Goal: Task Accomplishment & Management: Manage account settings

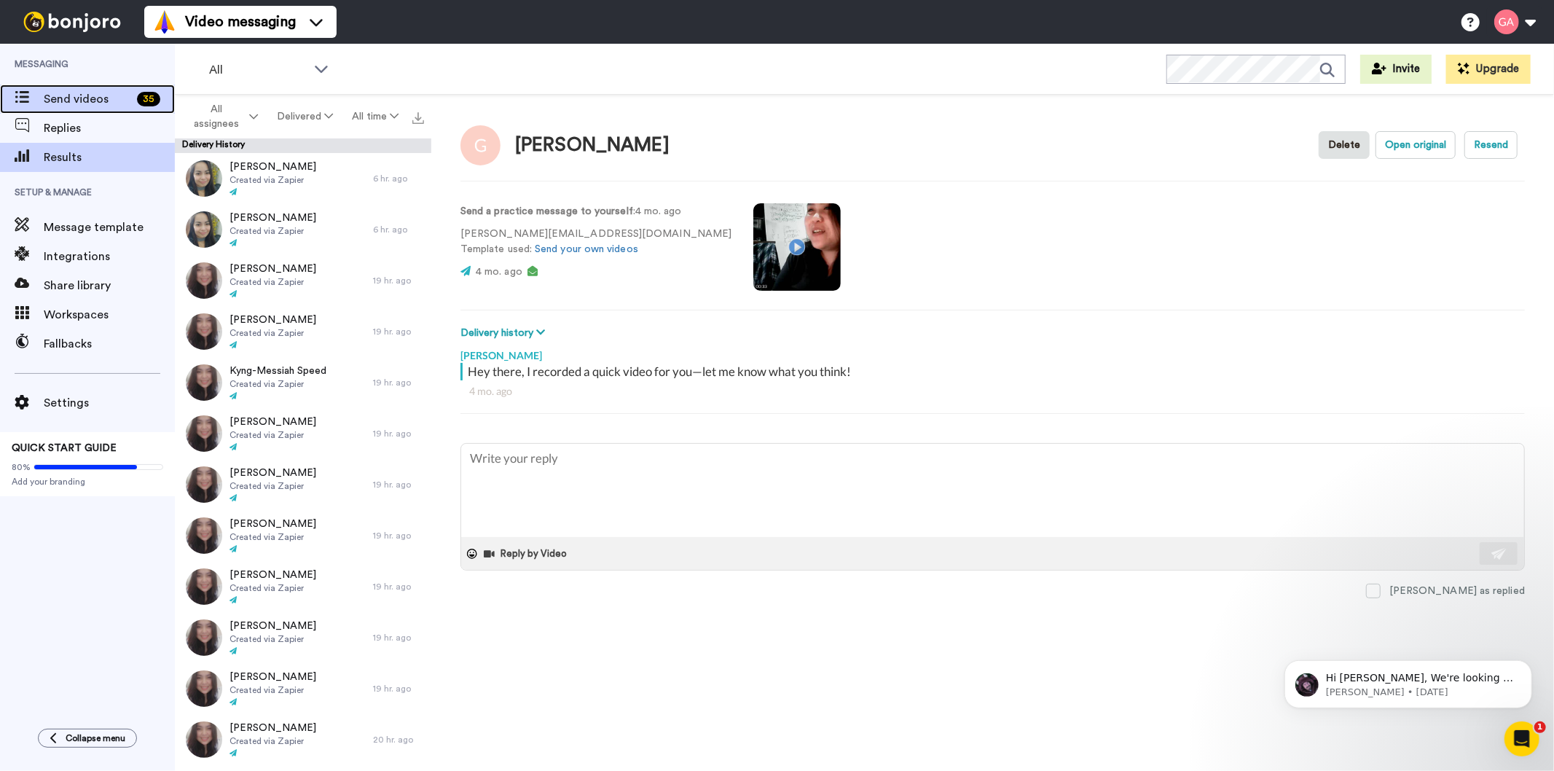
click at [102, 93] on span "Send videos" at bounding box center [87, 98] width 87 height 17
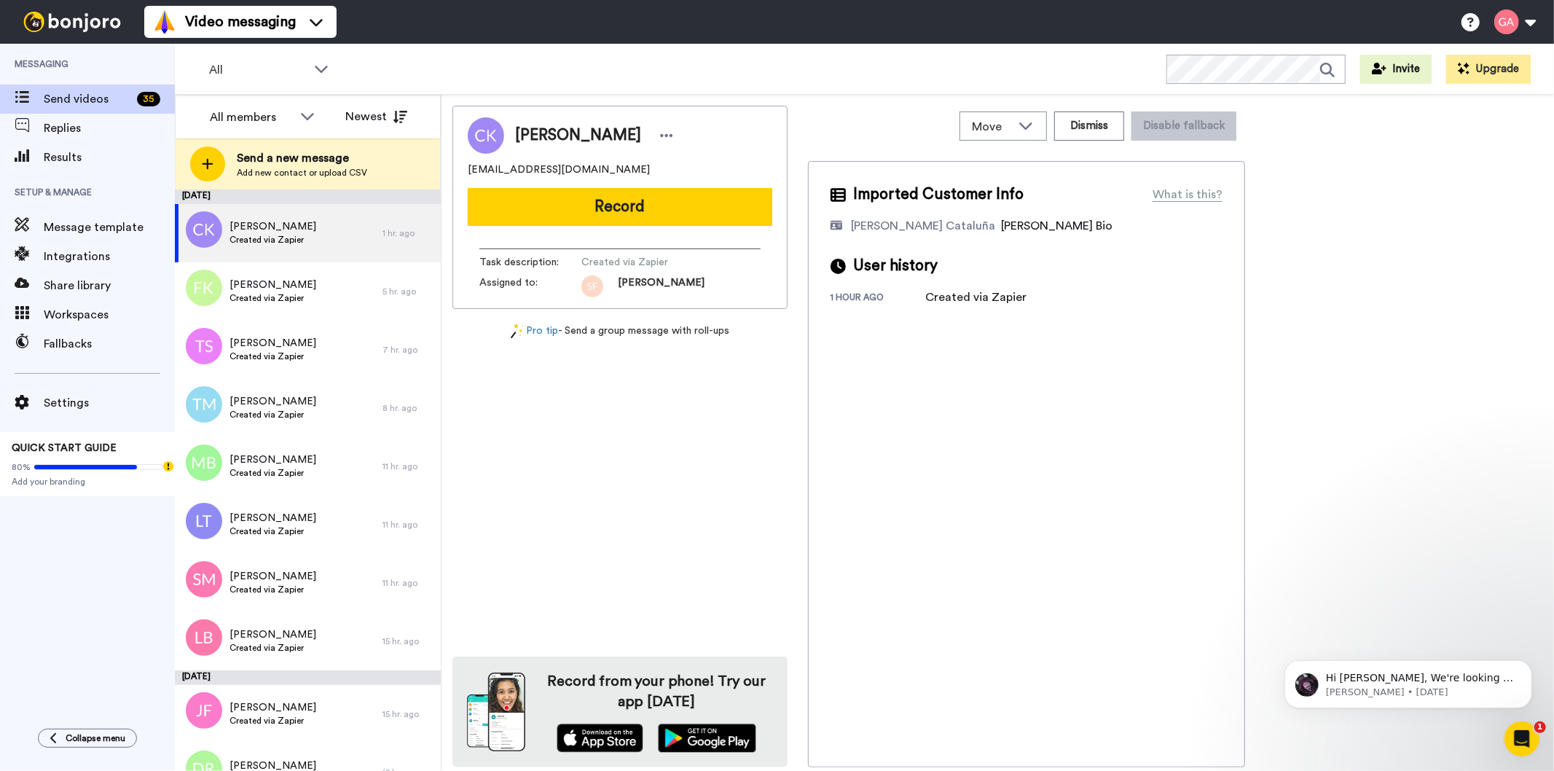
click at [716, 530] on div "Christina Koutkos Christinakoutkos@gmail.com Record Task description : Created …" at bounding box center [619, 436] width 335 height 661
click at [317, 291] on div "Ferhana Khan Created via Zapier" at bounding box center [279, 291] width 208 height 58
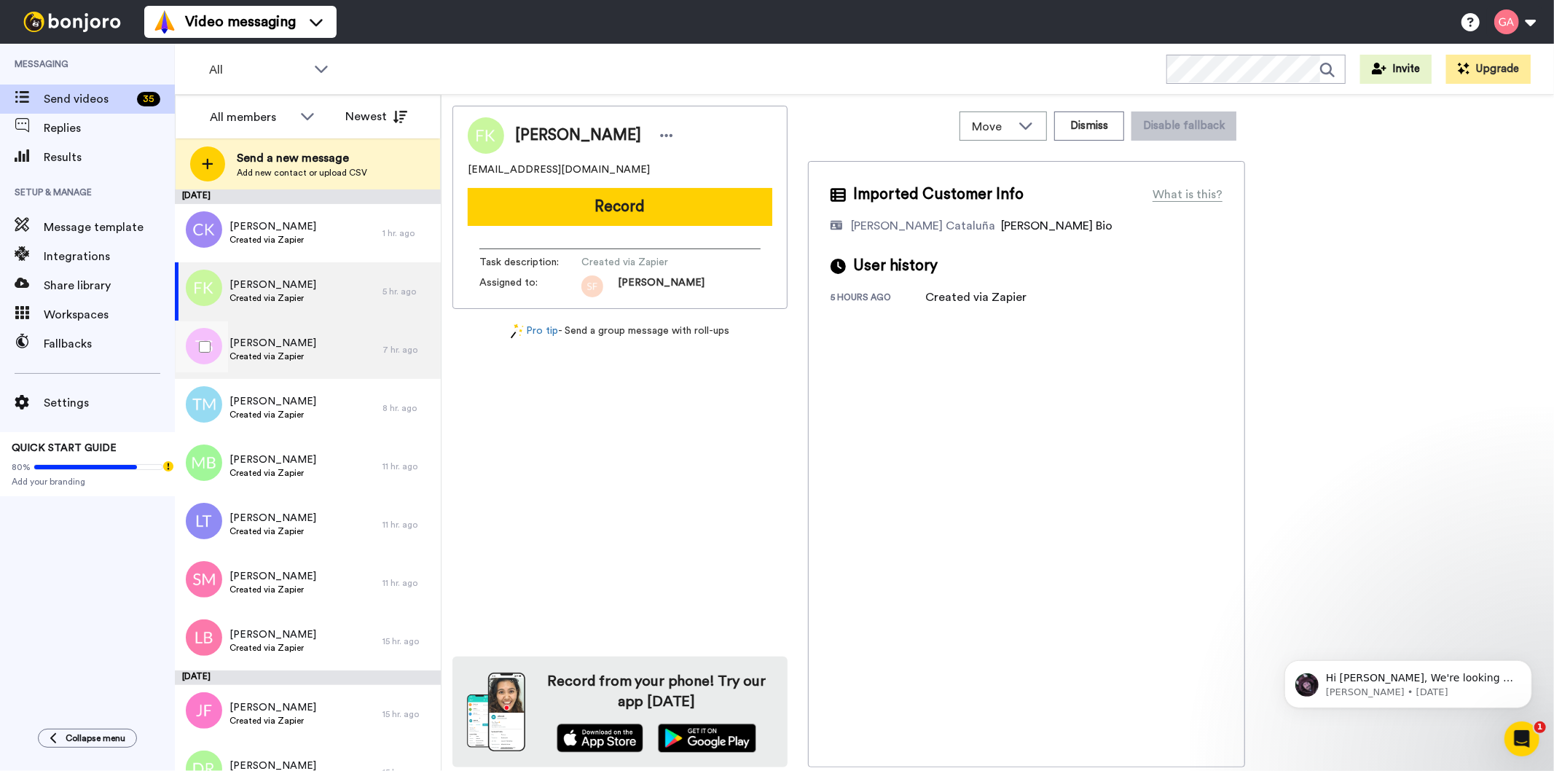
click at [292, 375] on div "Tanya Steen Created via Zapier" at bounding box center [279, 350] width 208 height 58
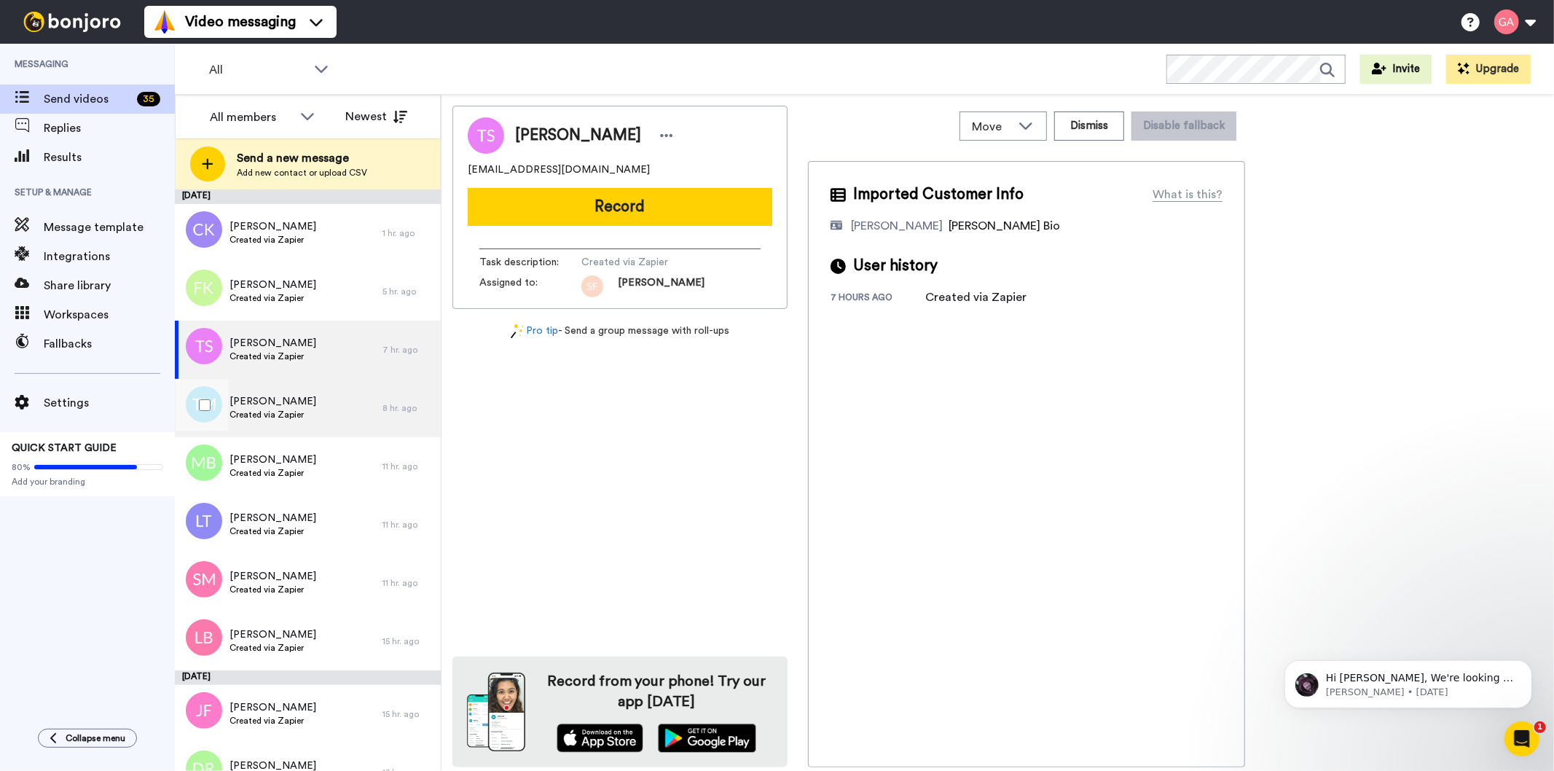
click at [294, 401] on span "[PERSON_NAME]" at bounding box center [272, 401] width 87 height 15
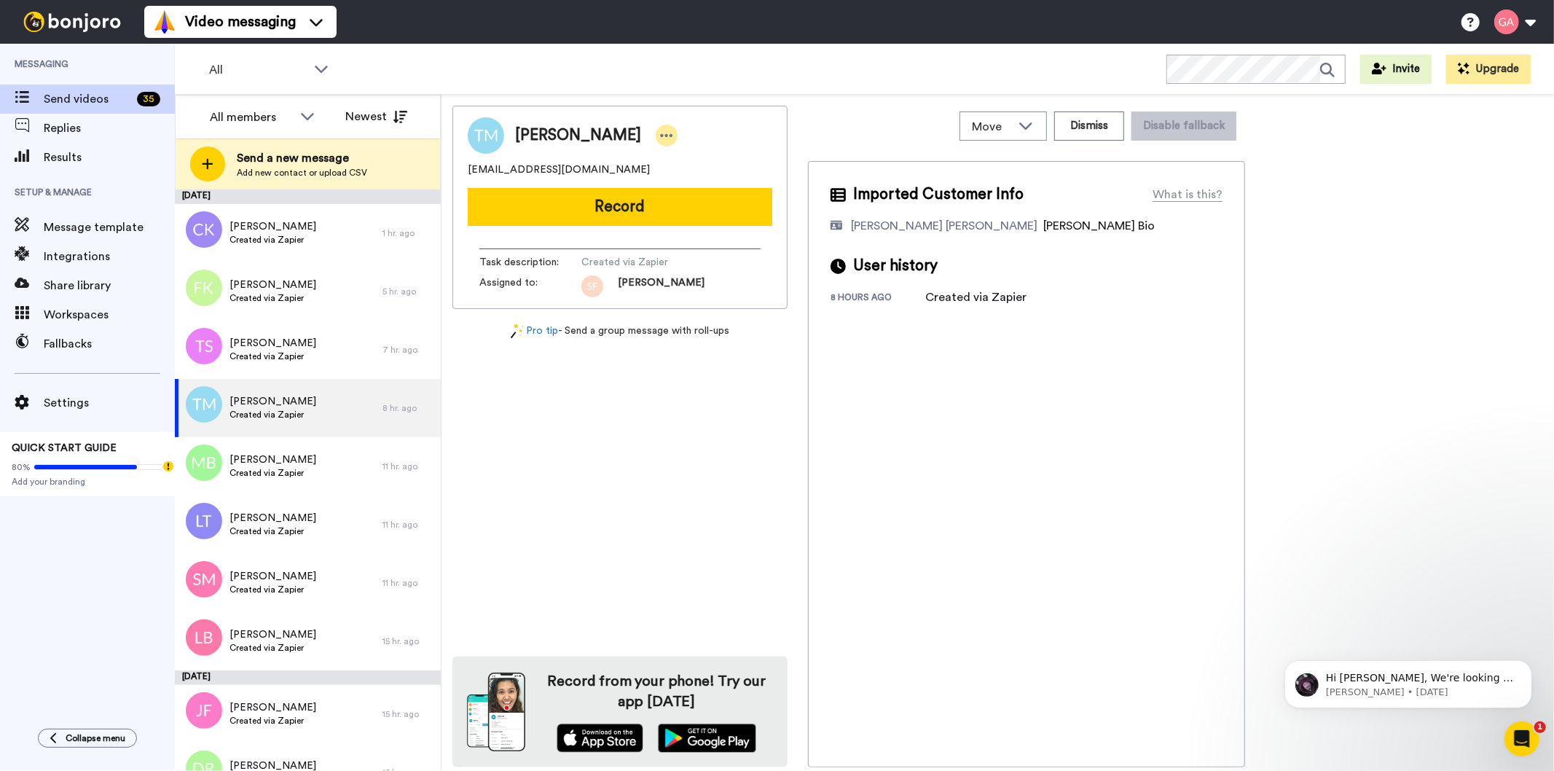
click at [660, 133] on icon at bounding box center [666, 135] width 13 height 15
click at [661, 177] on li "Assign" at bounding box center [674, 180] width 106 height 20
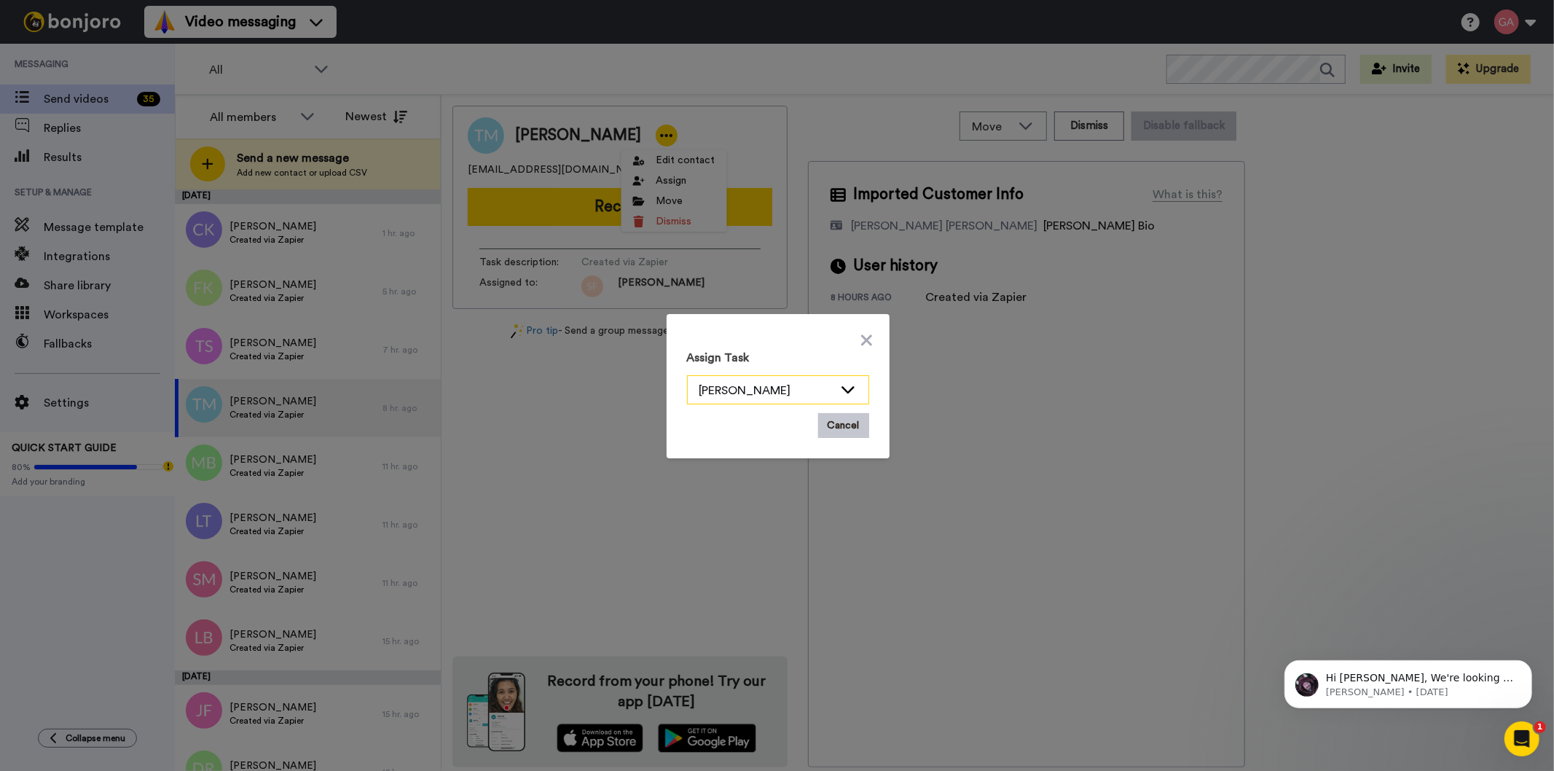
click at [848, 390] on icon at bounding box center [847, 389] width 17 height 15
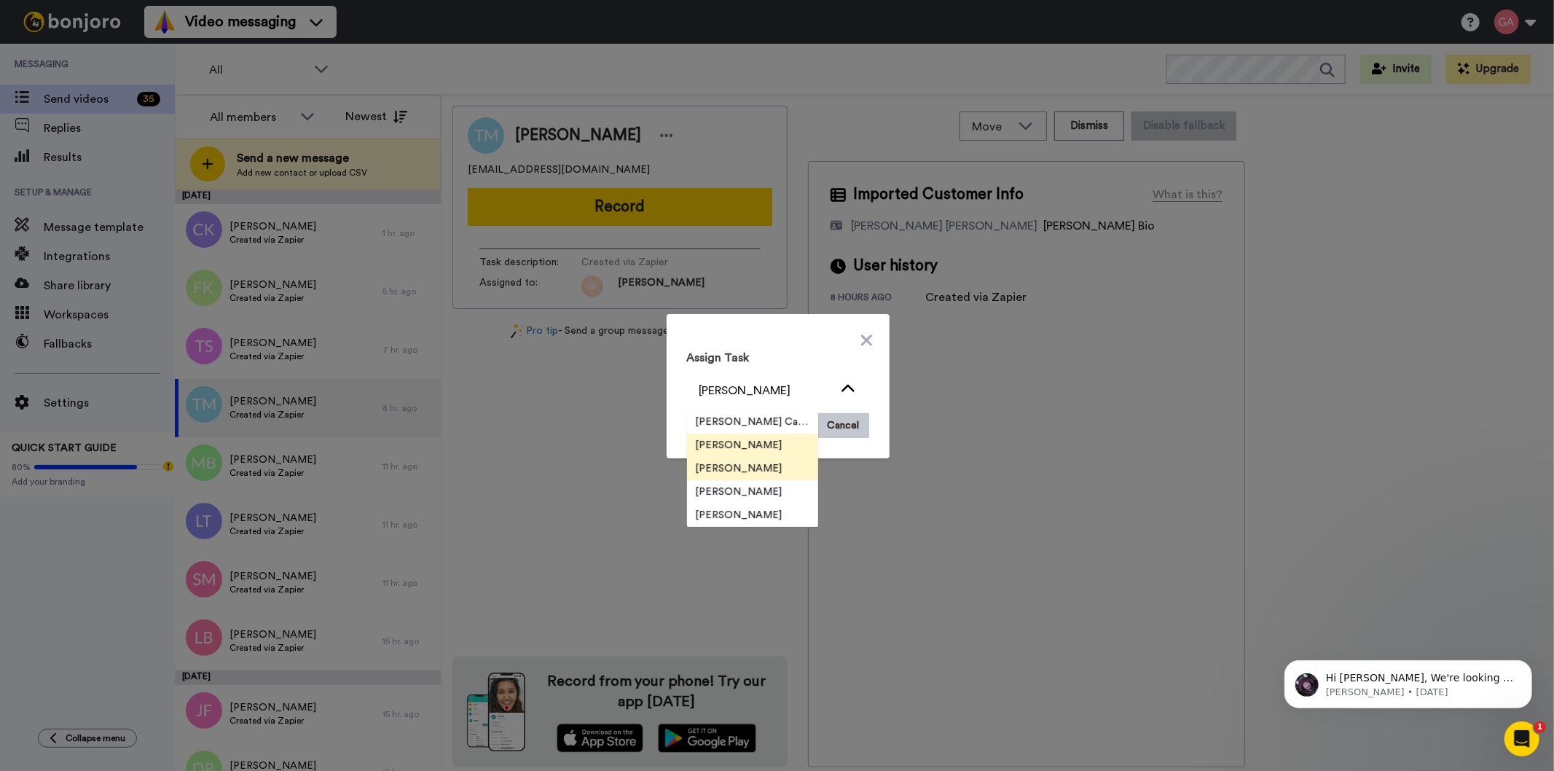
click at [784, 463] on li "[PERSON_NAME]" at bounding box center [752, 468] width 131 height 23
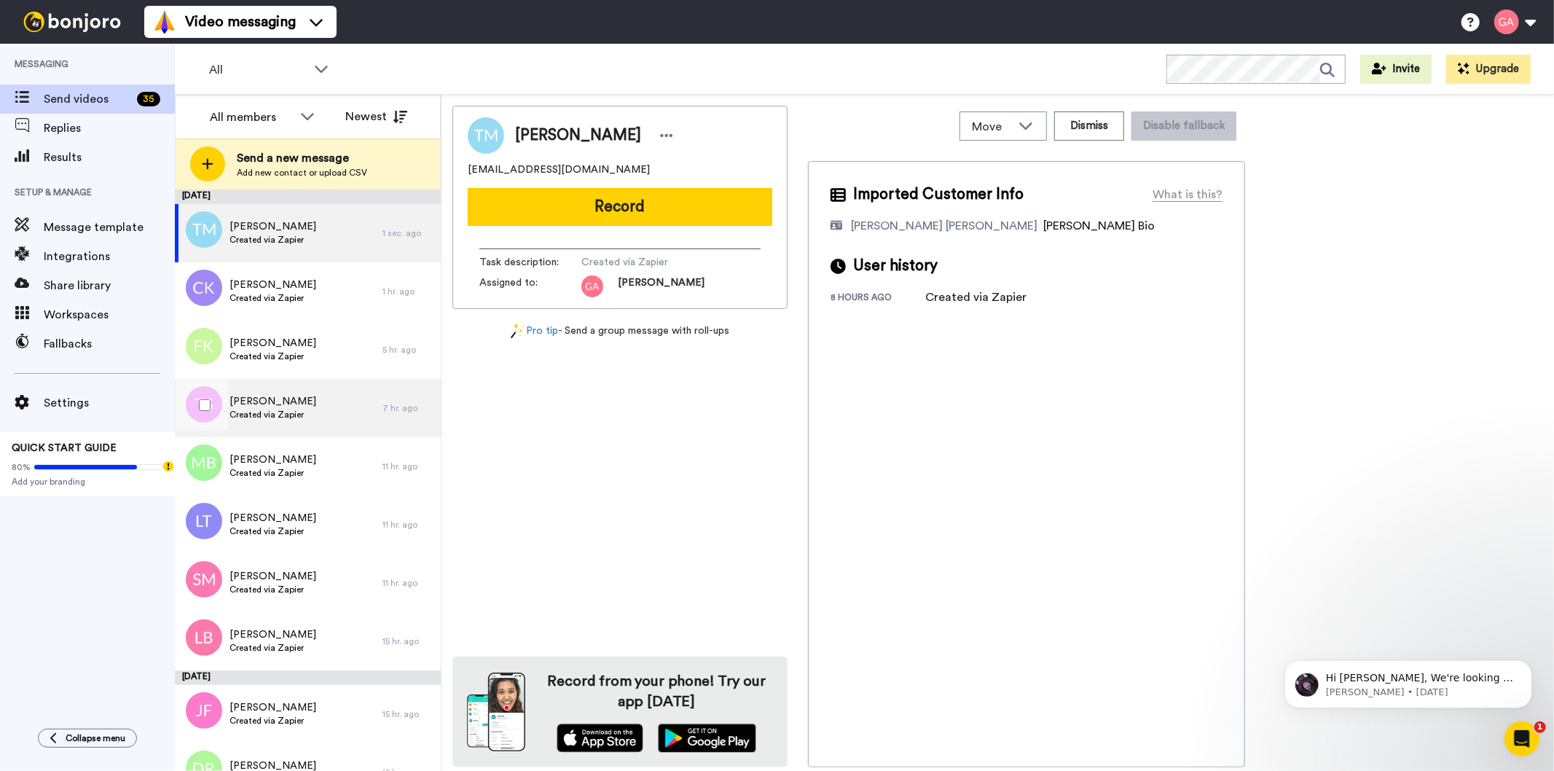
click at [299, 411] on span "Created via Zapier" at bounding box center [272, 415] width 87 height 12
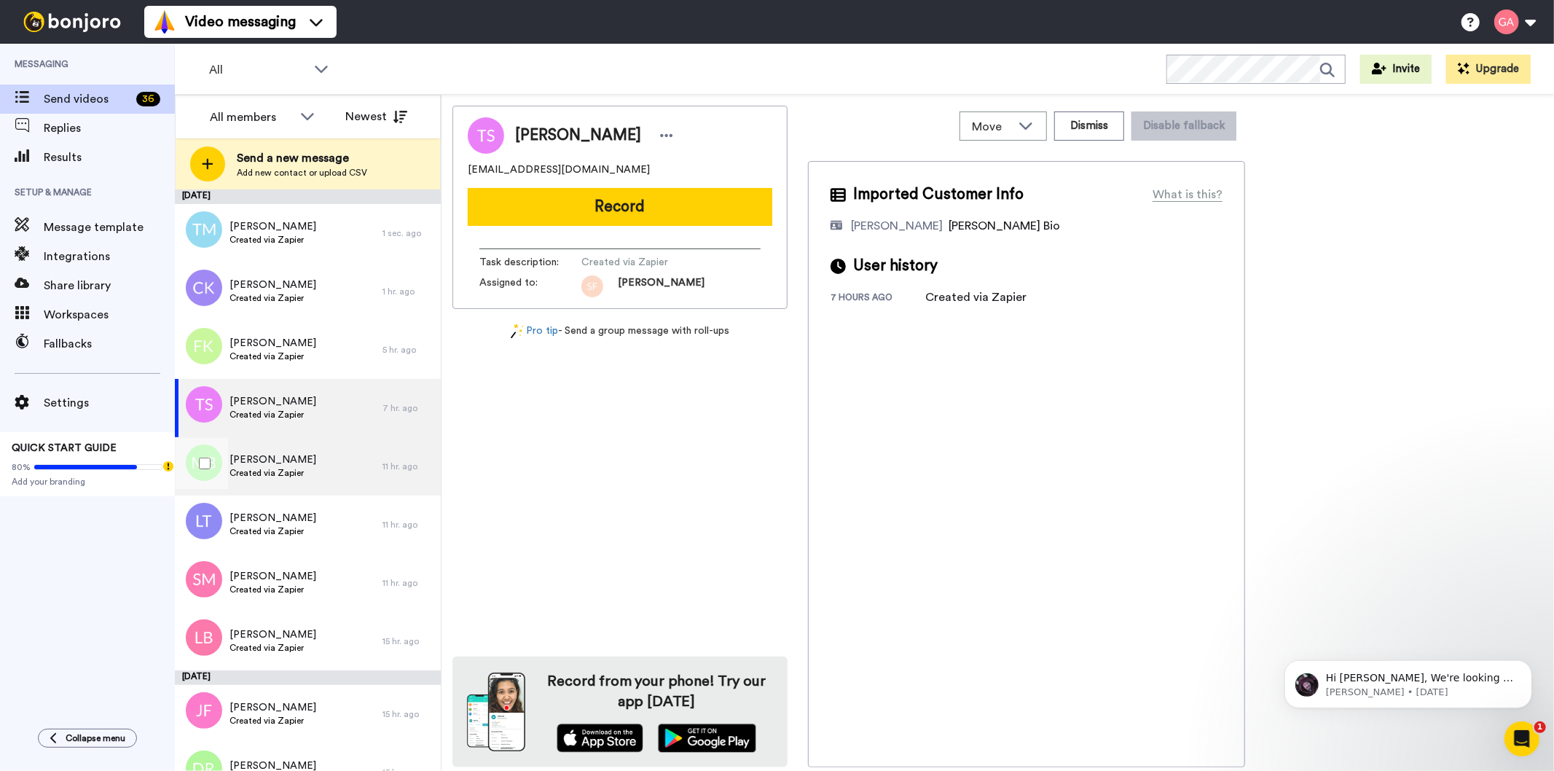
click at [288, 454] on span "[PERSON_NAME]" at bounding box center [272, 459] width 87 height 15
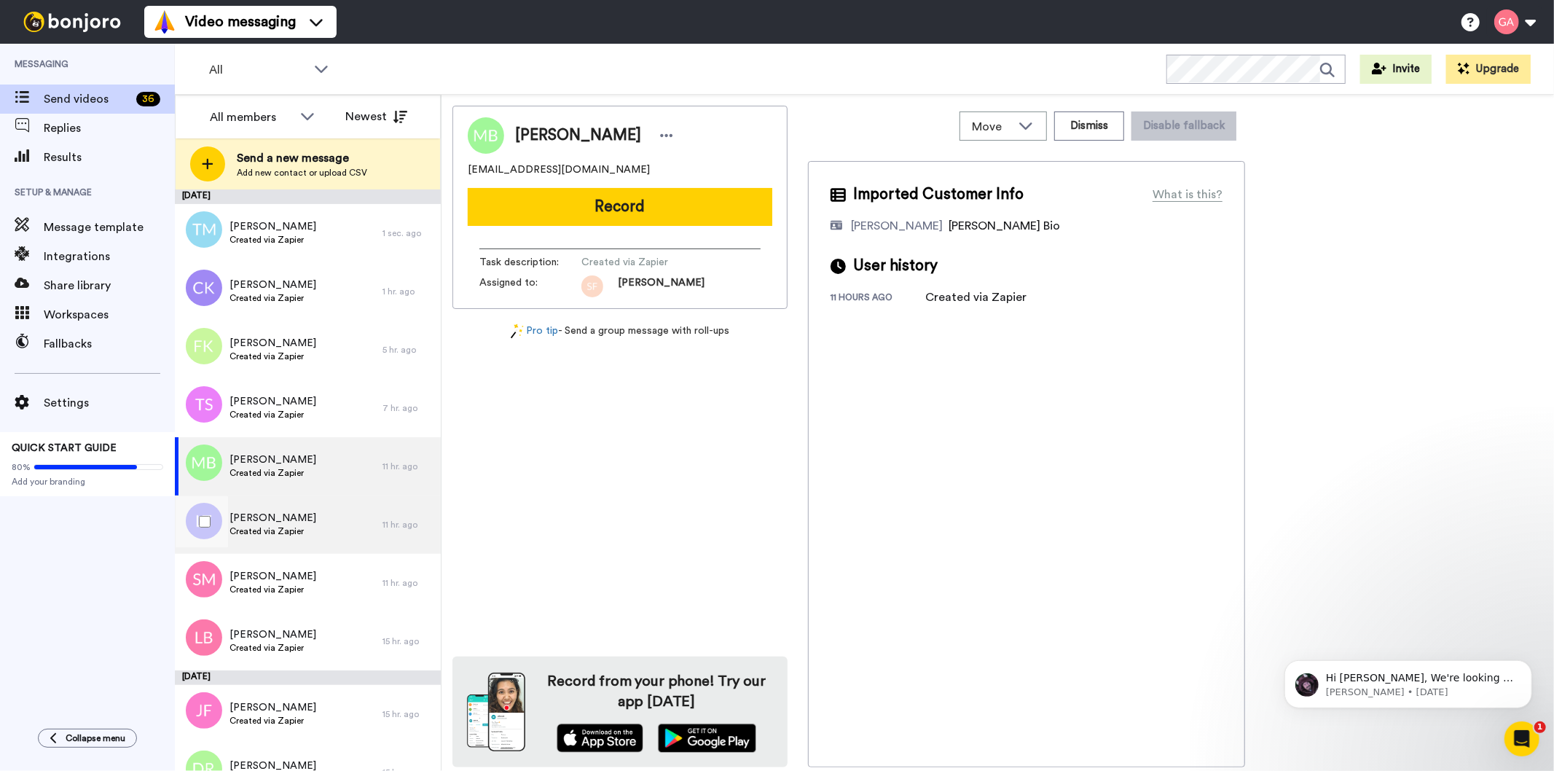
click at [281, 512] on span "[PERSON_NAME]" at bounding box center [272, 518] width 87 height 15
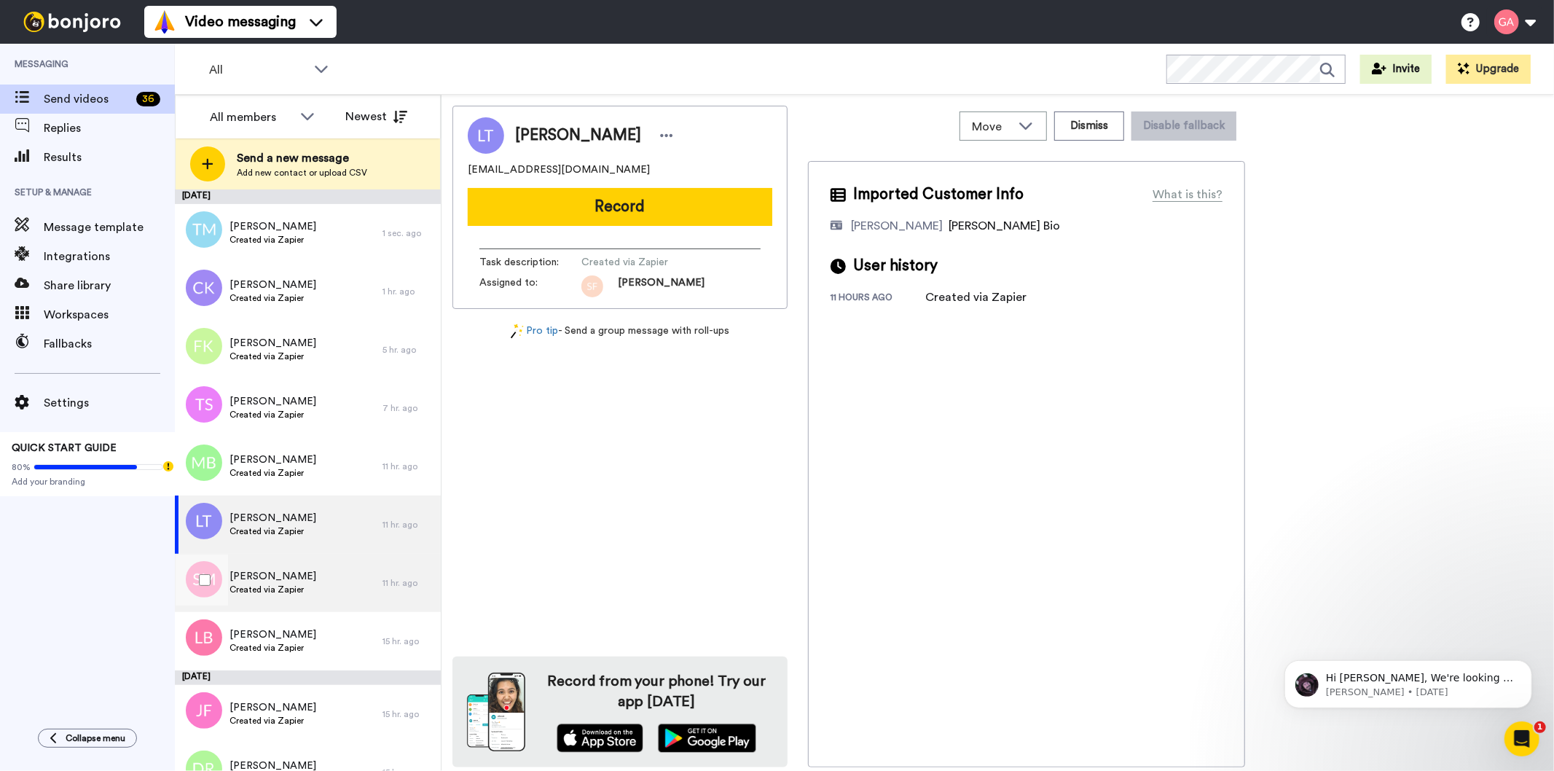
click at [297, 589] on span "Created via Zapier" at bounding box center [272, 589] width 87 height 12
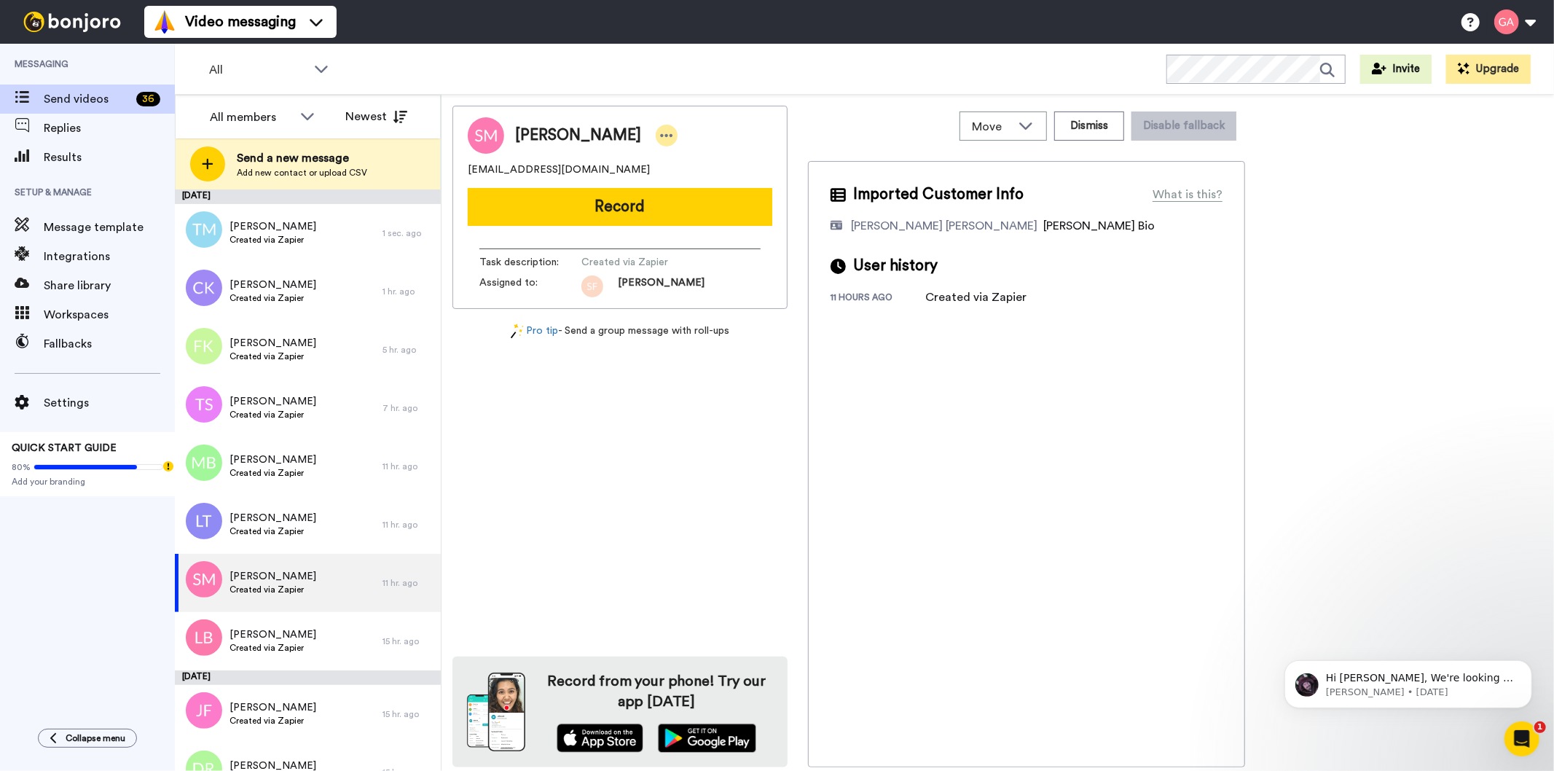
click at [660, 129] on icon at bounding box center [666, 135] width 13 height 15
click at [708, 182] on li "Assign" at bounding box center [681, 180] width 106 height 20
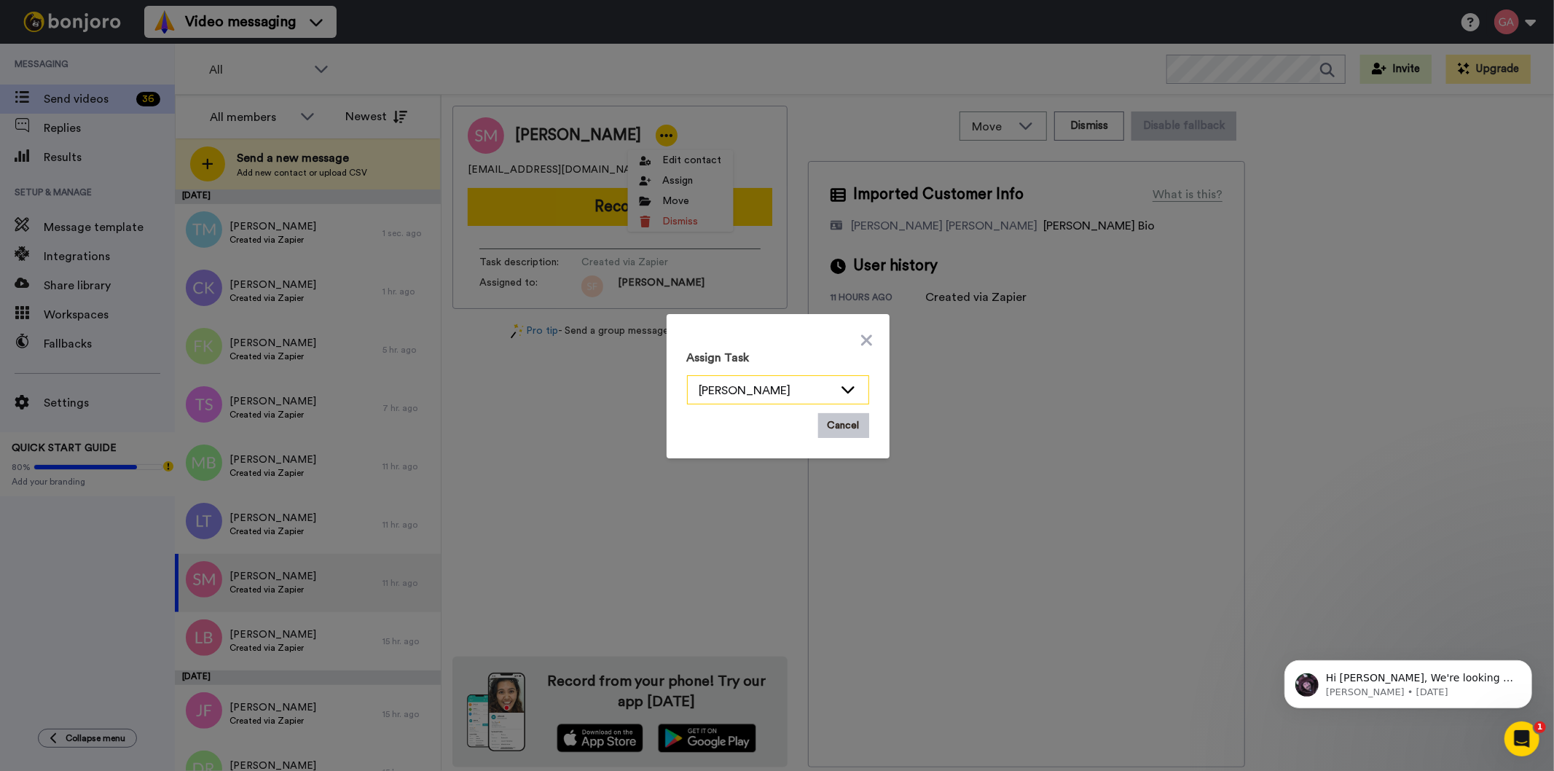
click at [839, 387] on icon at bounding box center [847, 389] width 17 height 15
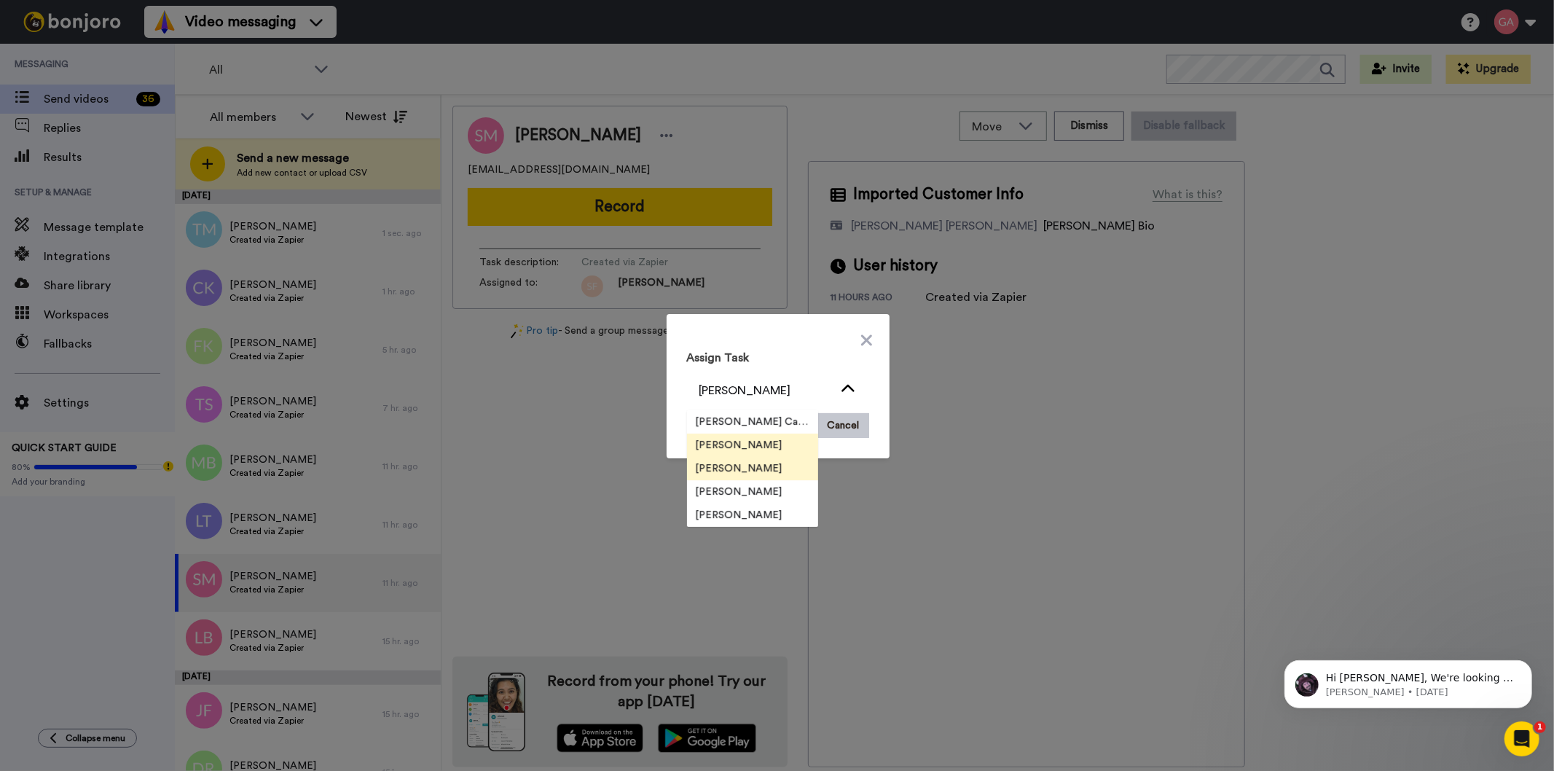
click at [762, 472] on li "[PERSON_NAME]" at bounding box center [752, 468] width 131 height 23
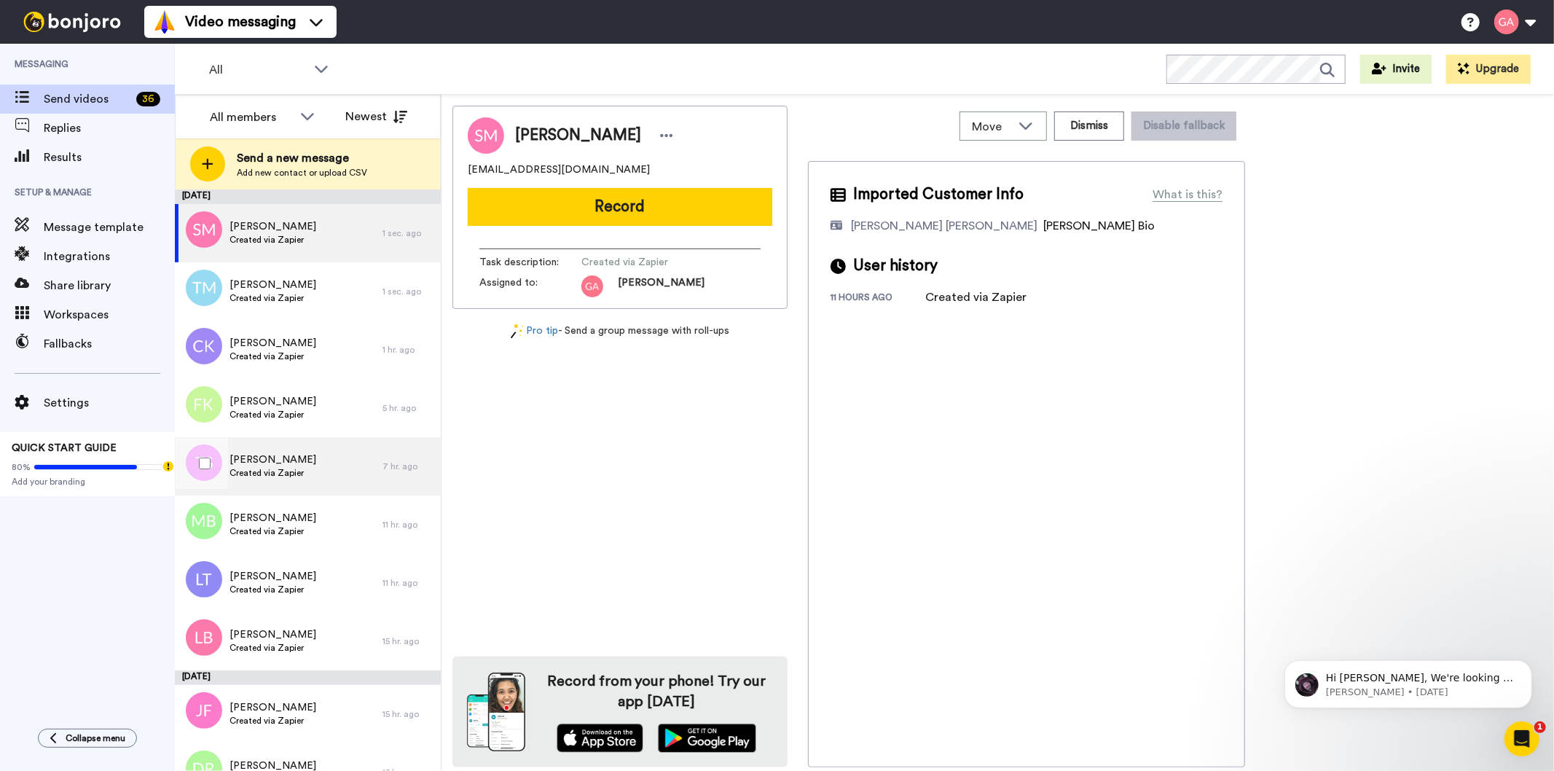
click at [292, 471] on span "Created via Zapier" at bounding box center [272, 473] width 87 height 12
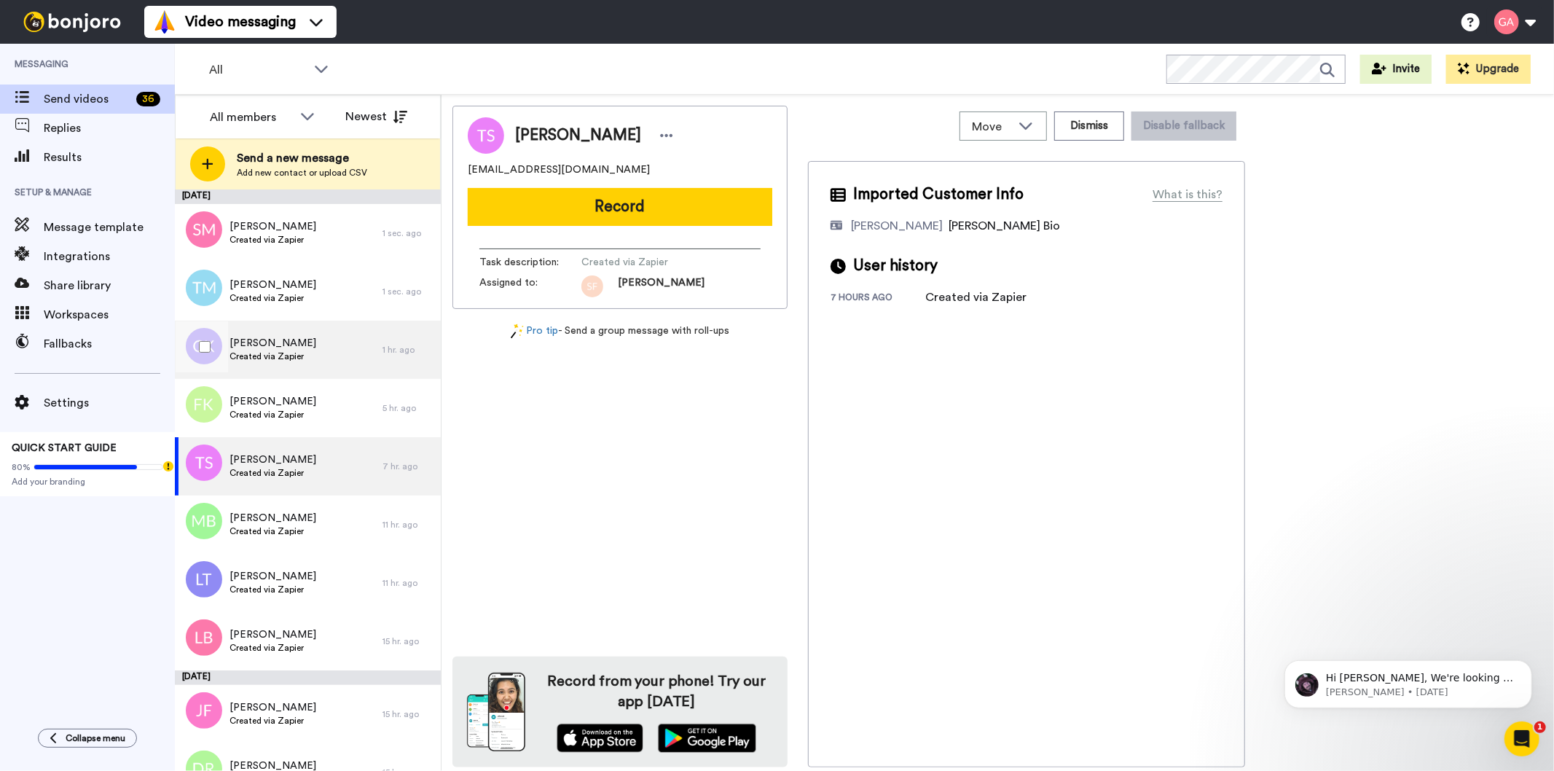
click at [308, 351] on span "Created via Zapier" at bounding box center [272, 356] width 87 height 12
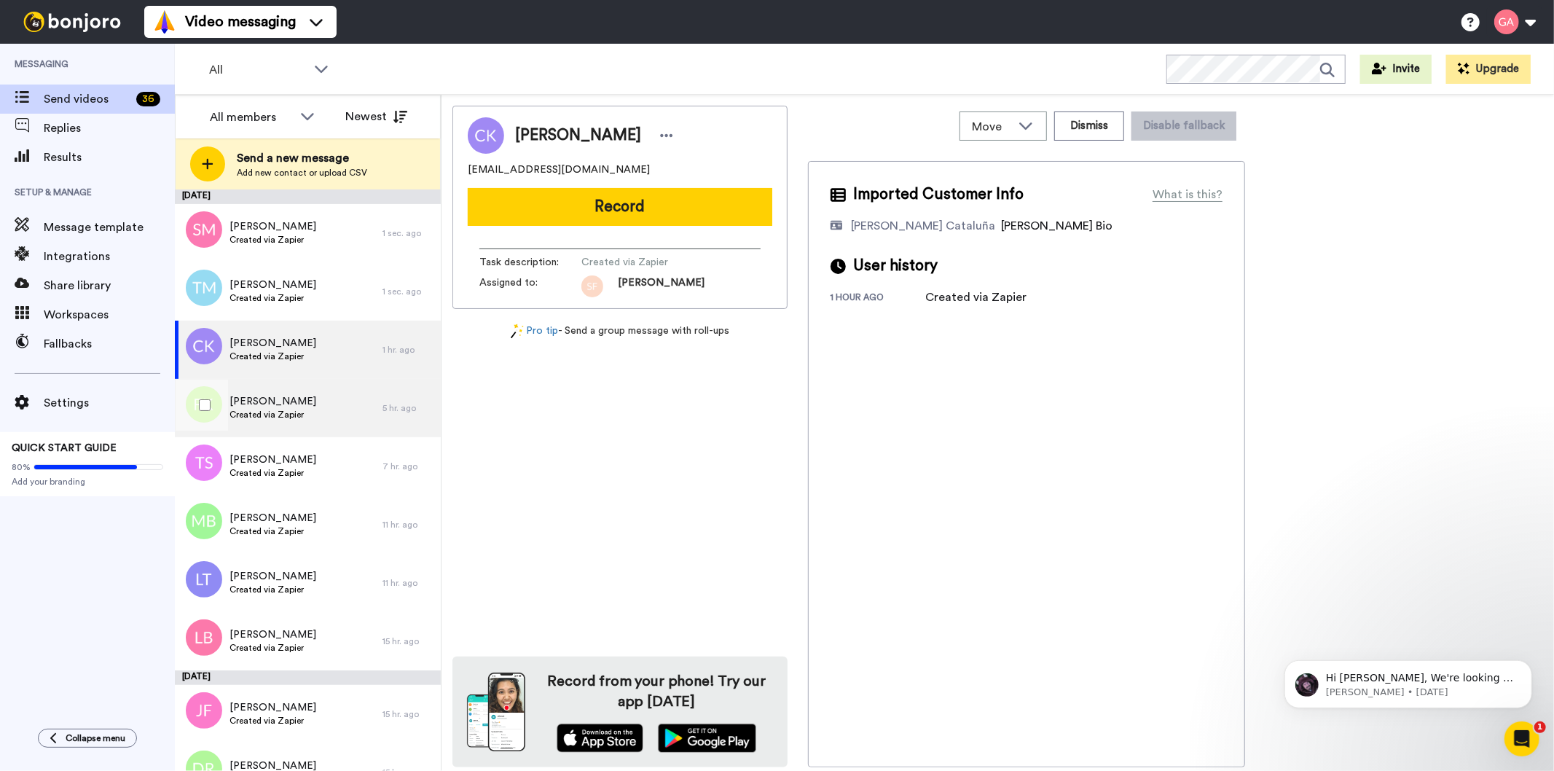
click at [304, 398] on div "Ferhana Khan Created via Zapier" at bounding box center [279, 408] width 208 height 58
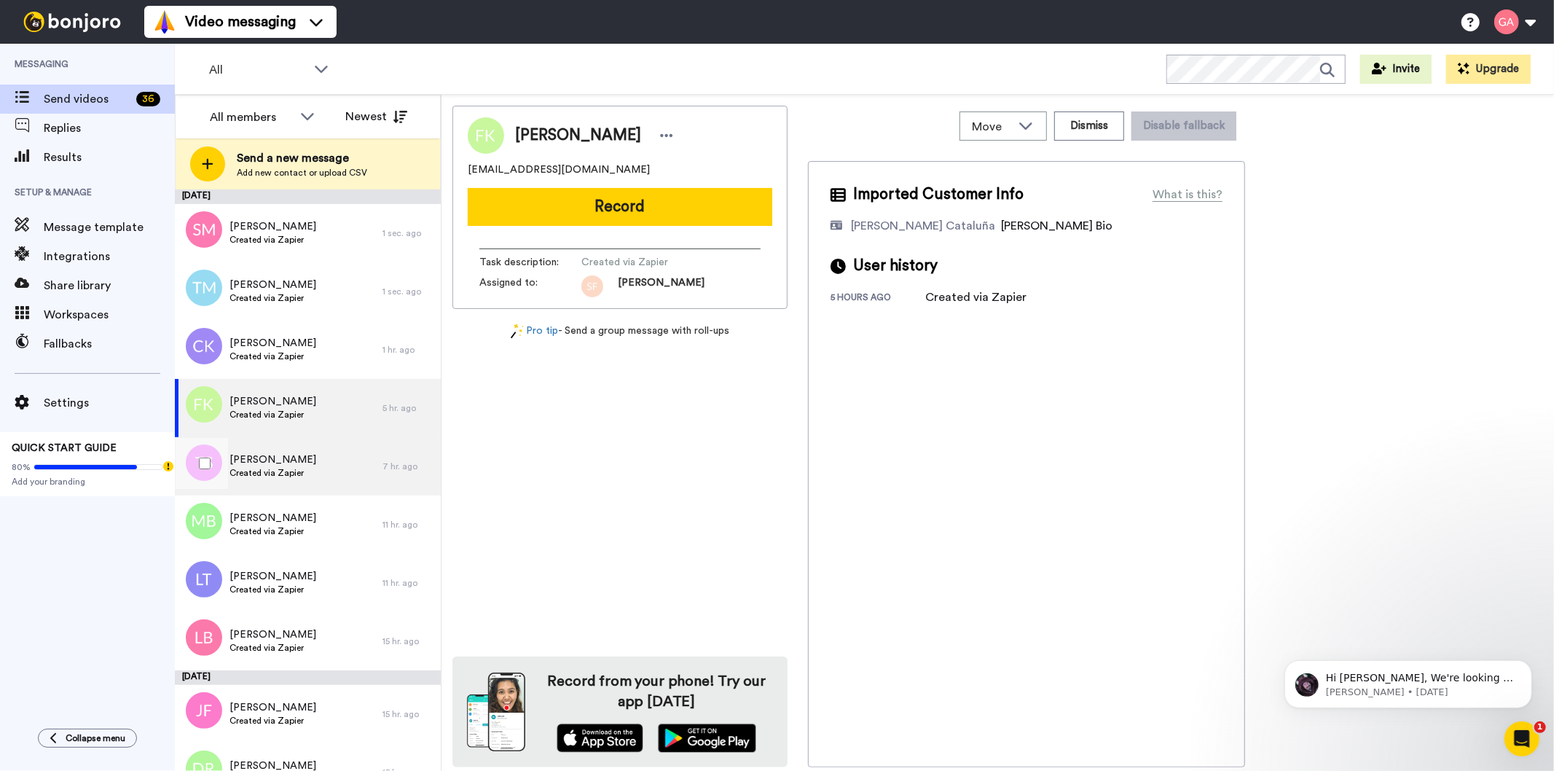
click at [302, 448] on div "Tanya Steen Created via Zapier" at bounding box center [279, 466] width 208 height 58
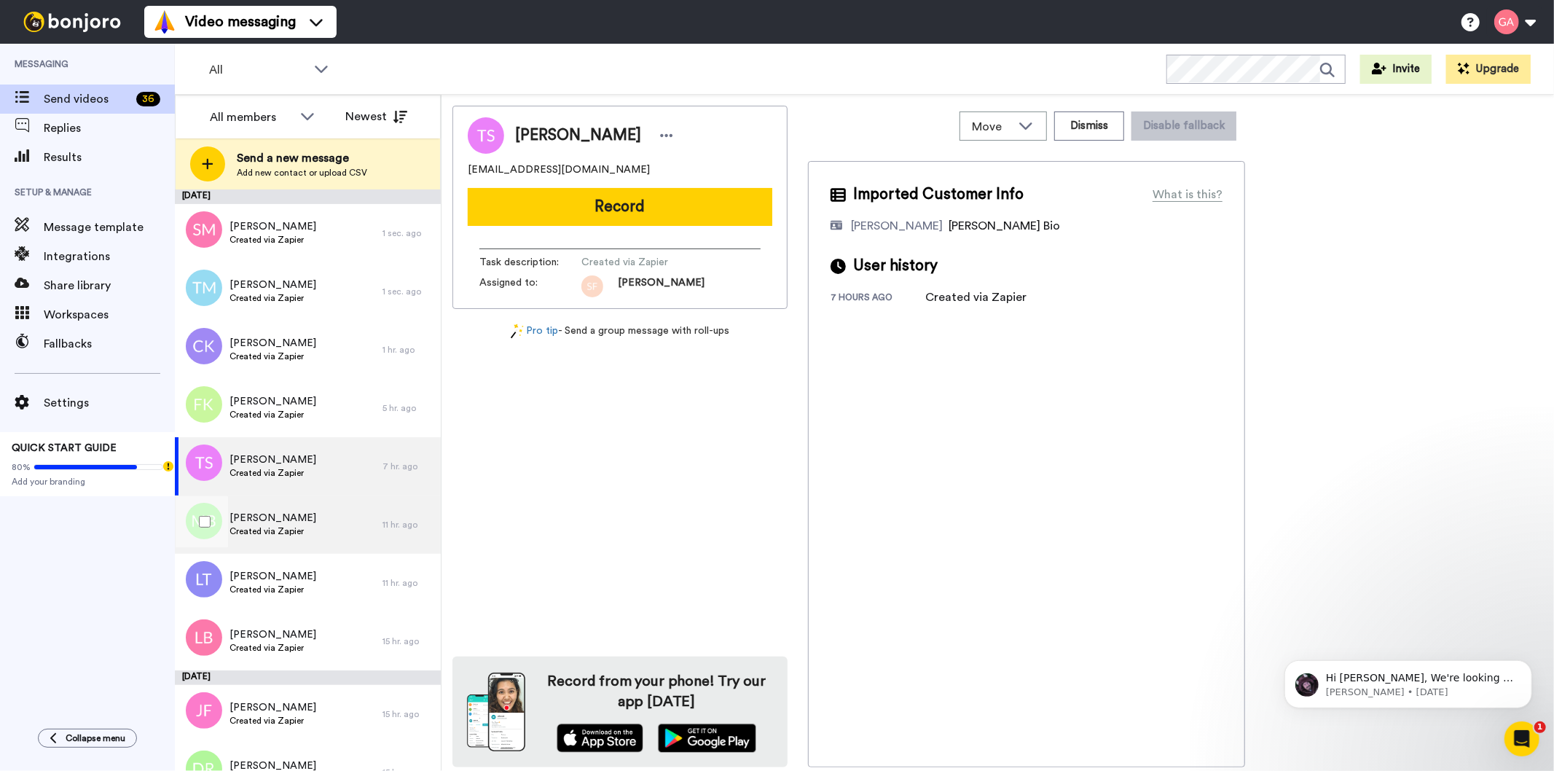
click at [304, 545] on div "Mark Boyer Created via Zapier" at bounding box center [279, 524] width 208 height 58
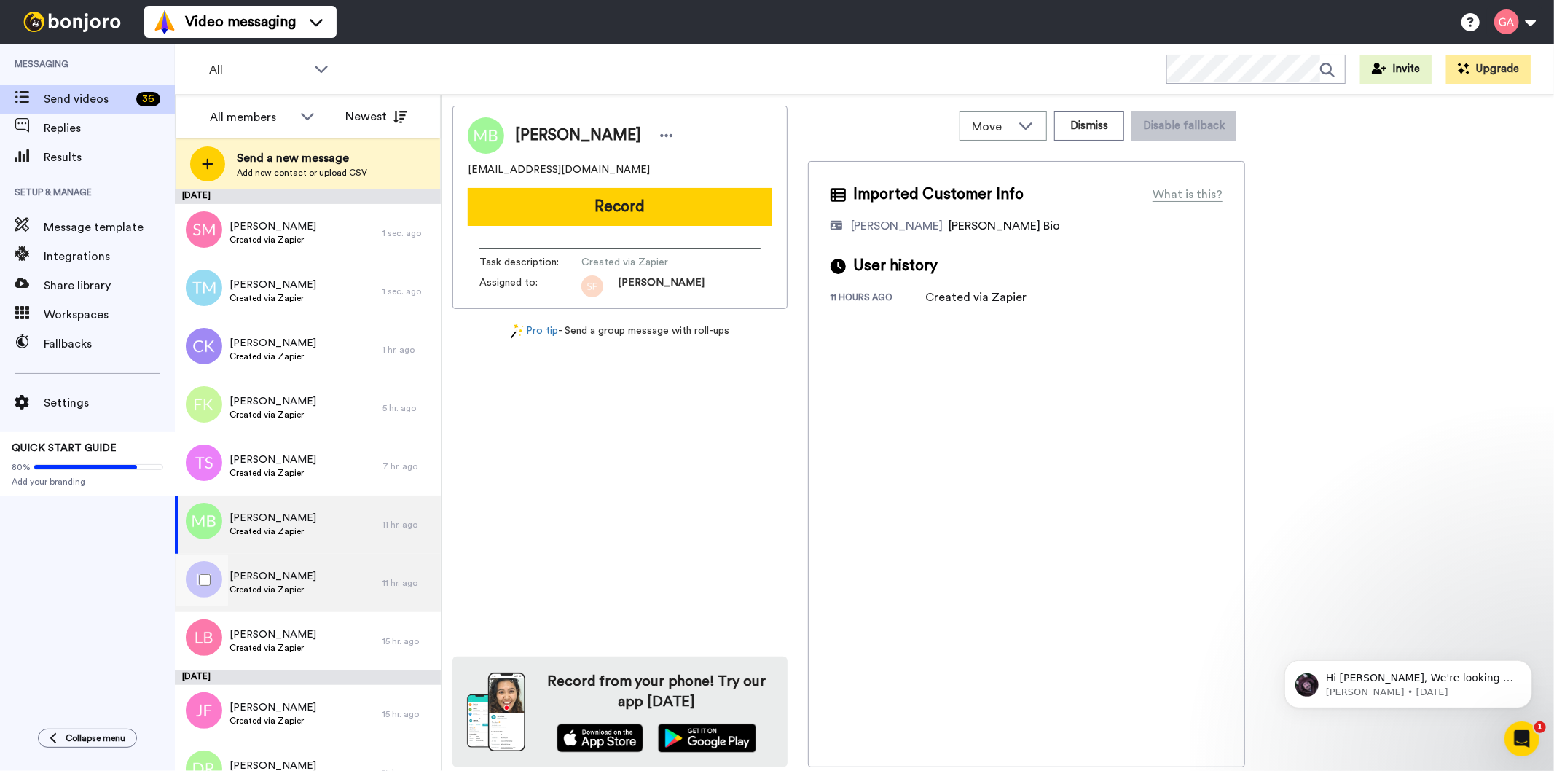
click at [303, 580] on div "Lucy Terry Created via Zapier" at bounding box center [279, 583] width 208 height 58
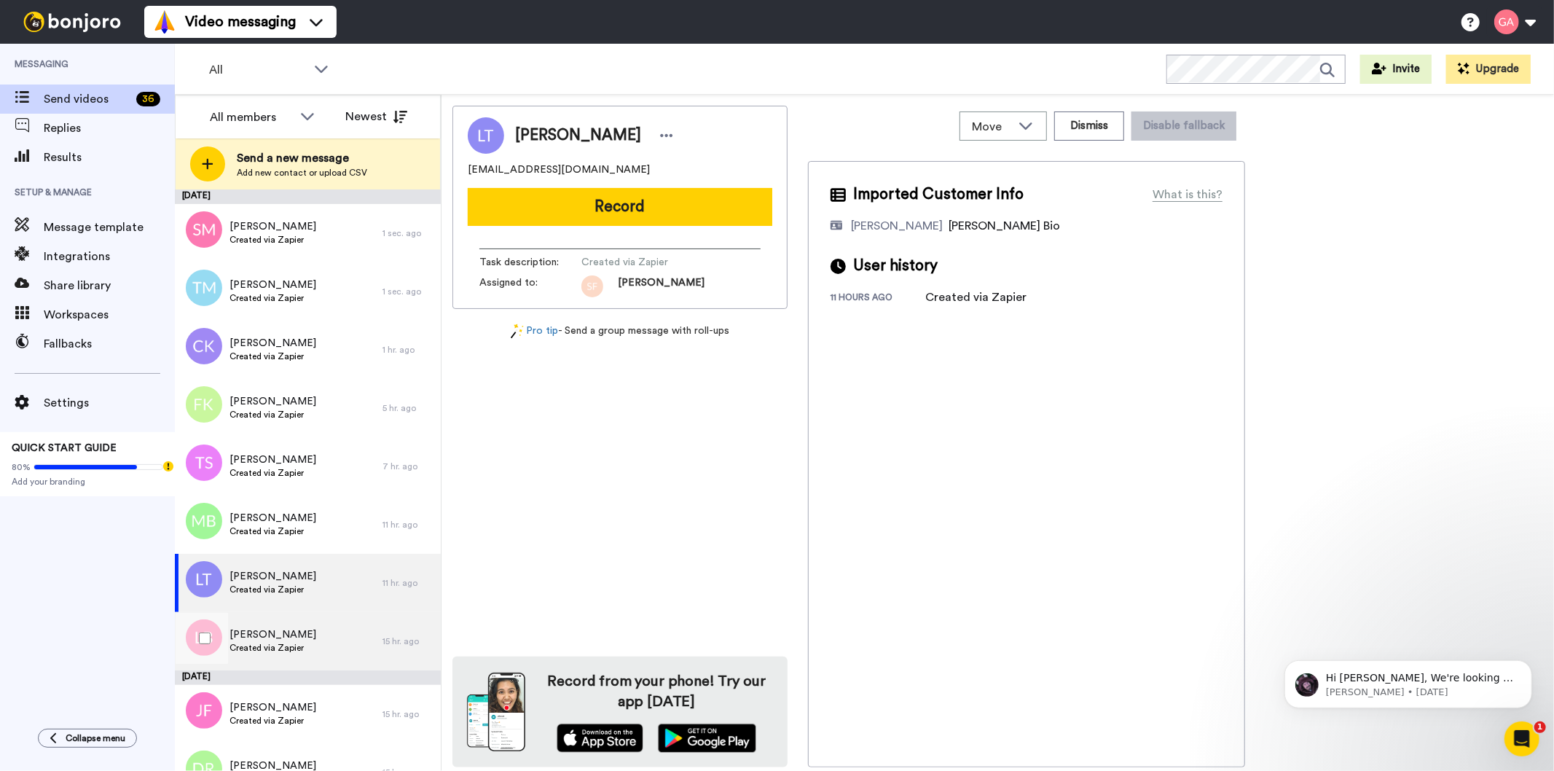
click at [296, 632] on span "[PERSON_NAME]" at bounding box center [272, 634] width 87 height 15
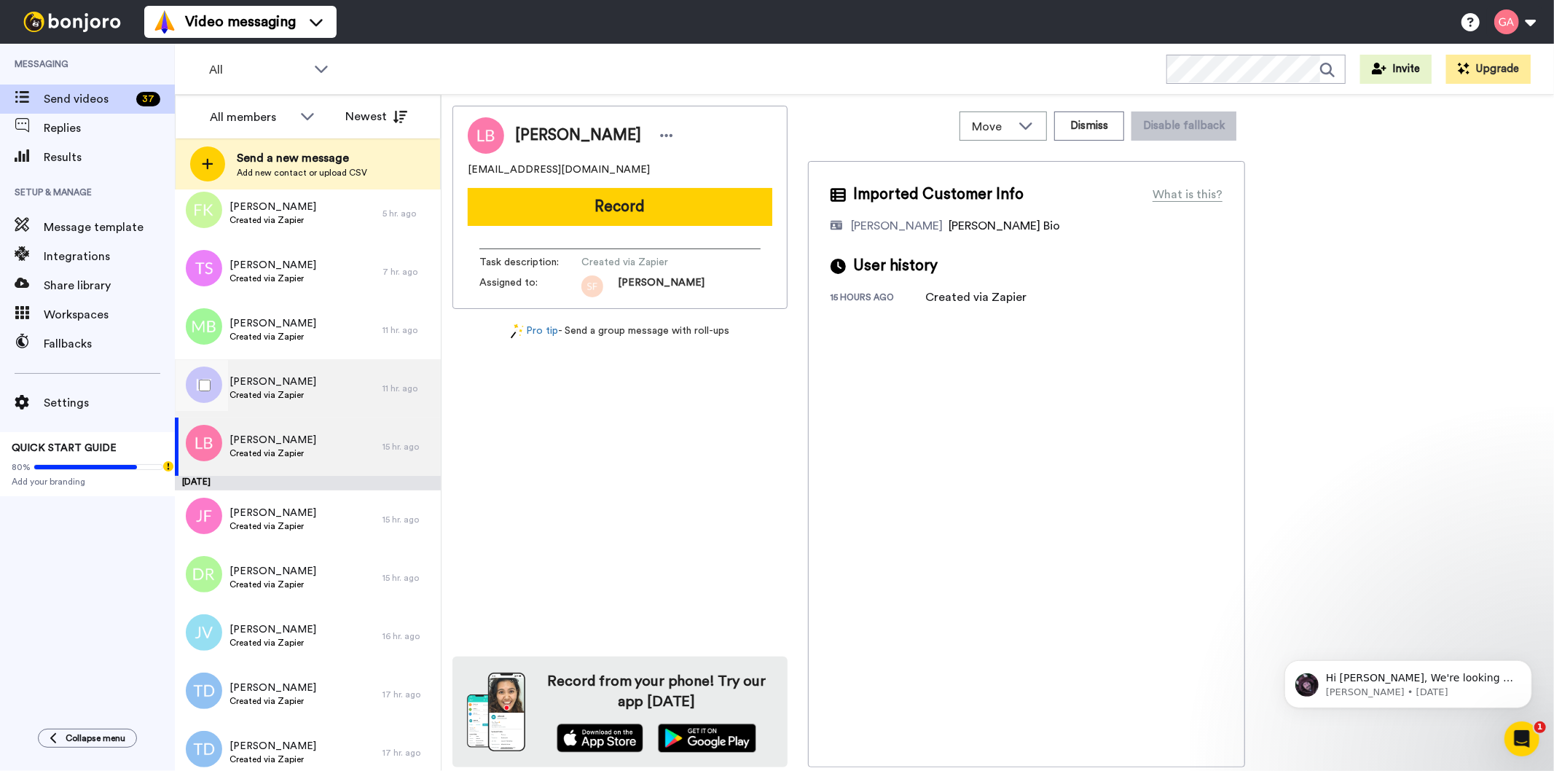
scroll to position [243, 0]
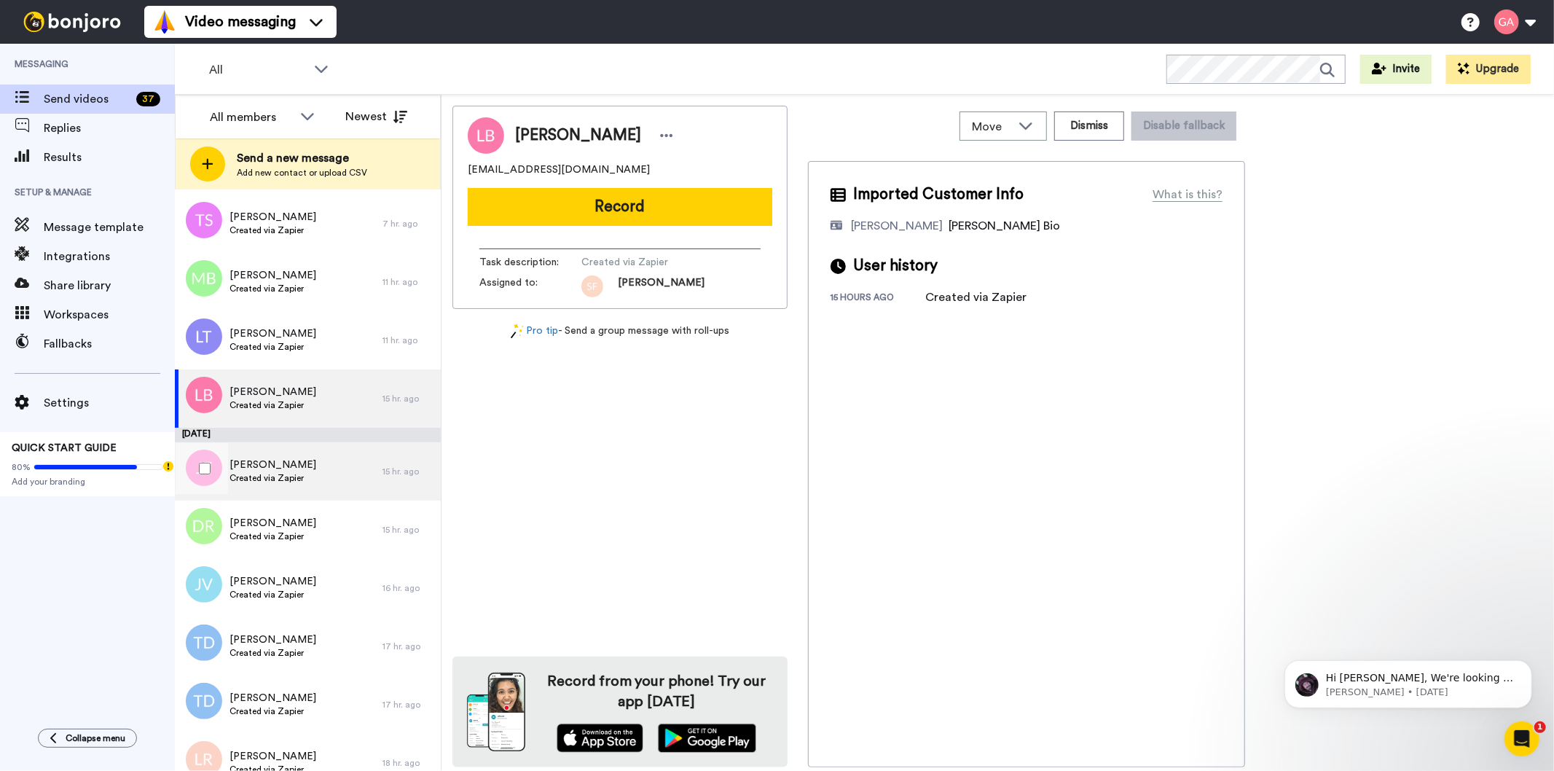
click at [278, 484] on div "Johnny FIEFIE Created via Zapier" at bounding box center [272, 471] width 87 height 28
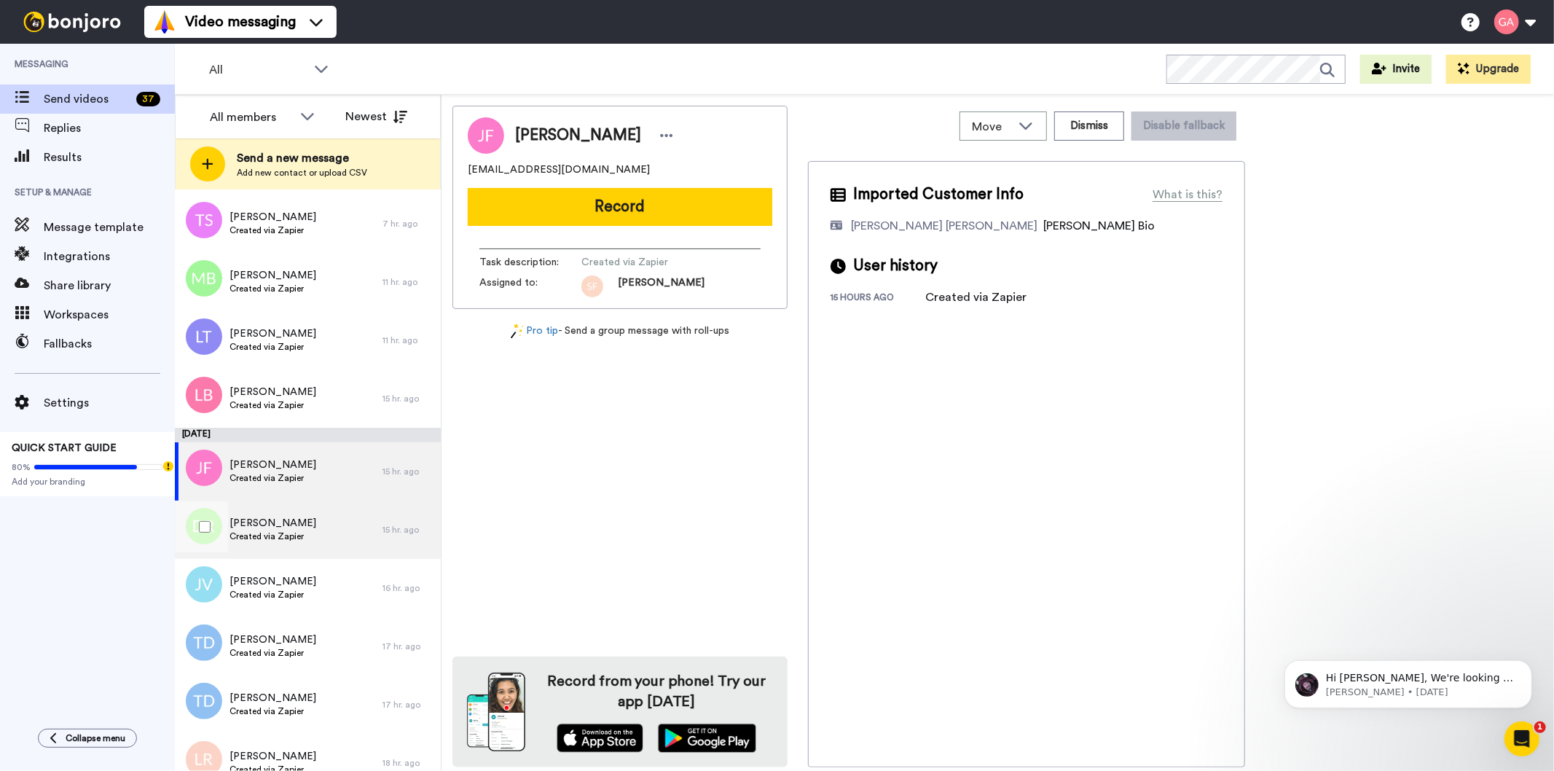
click at [274, 524] on span "[PERSON_NAME]" at bounding box center [272, 523] width 87 height 15
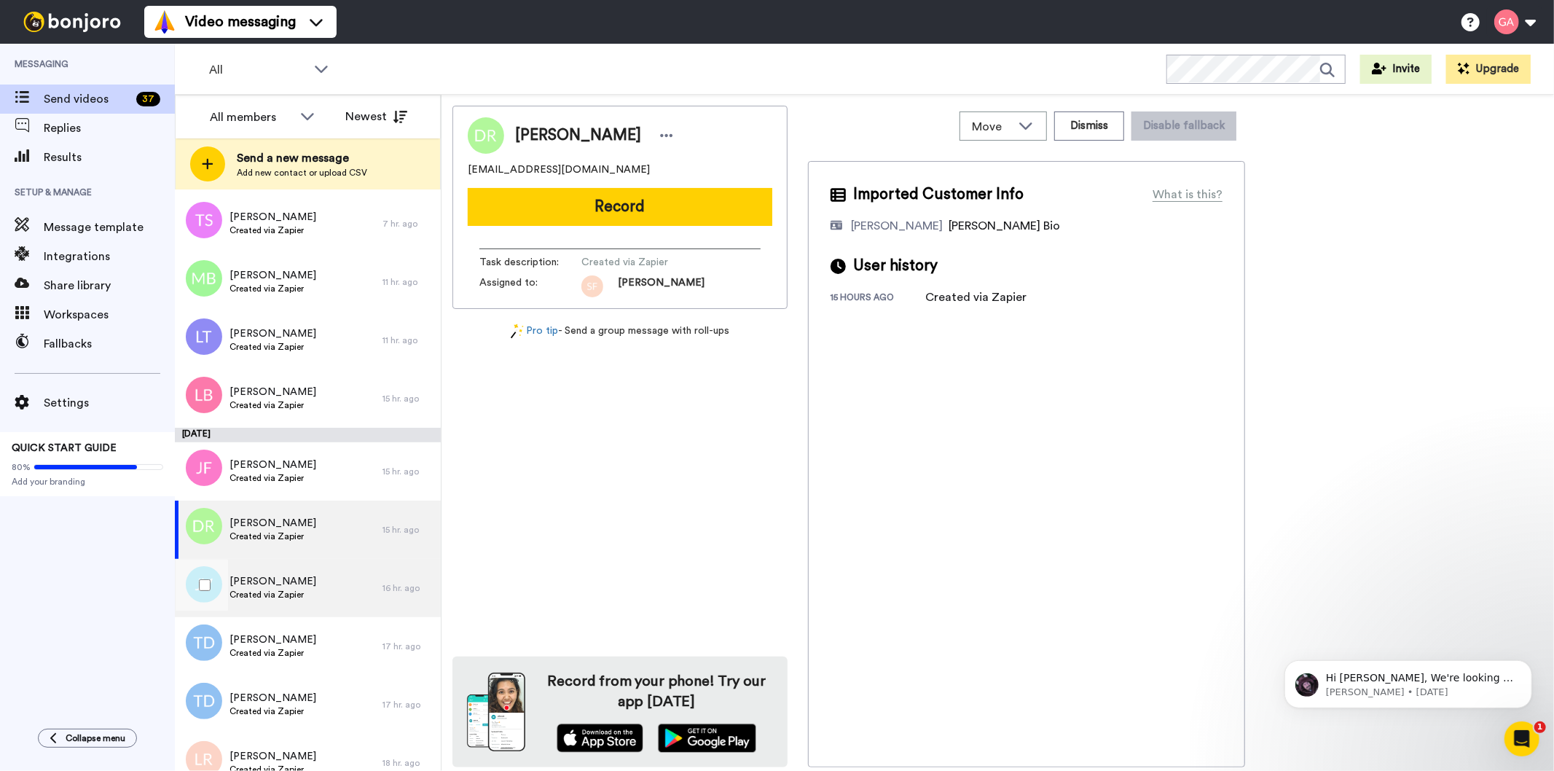
click at [261, 589] on span "Created via Zapier" at bounding box center [272, 595] width 87 height 12
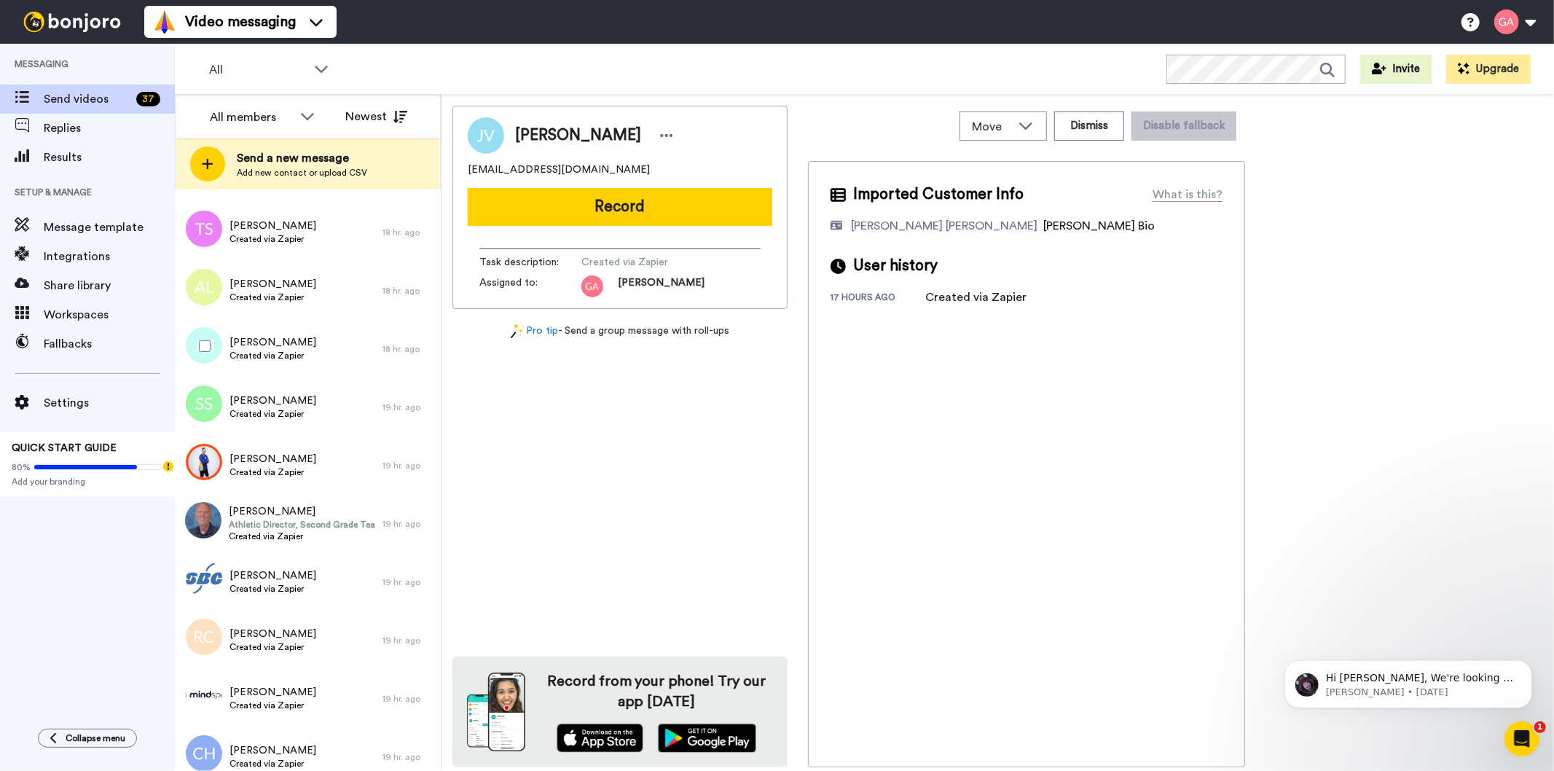
scroll to position [904, 0]
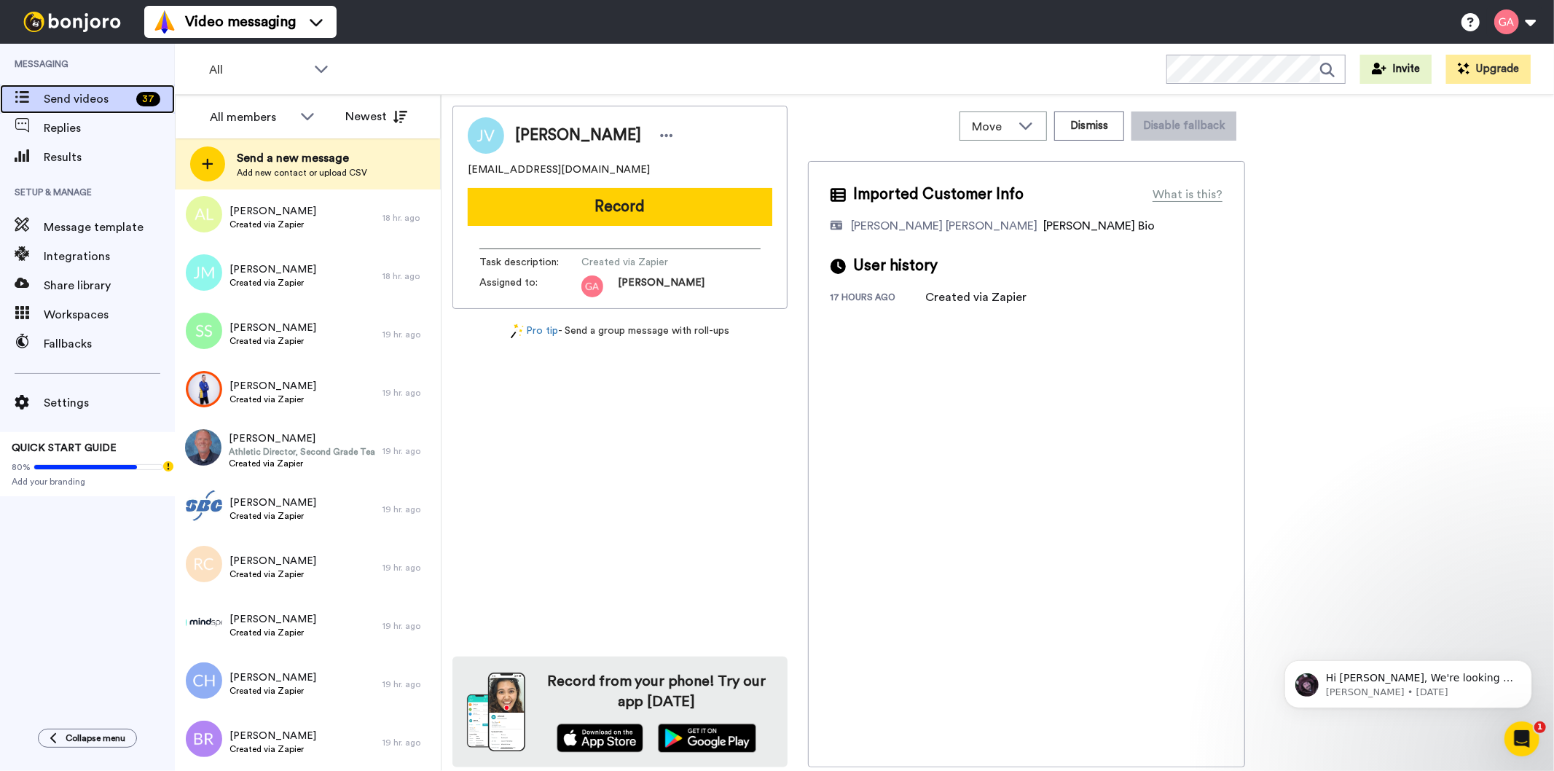
click at [98, 96] on span "Send videos" at bounding box center [87, 98] width 87 height 17
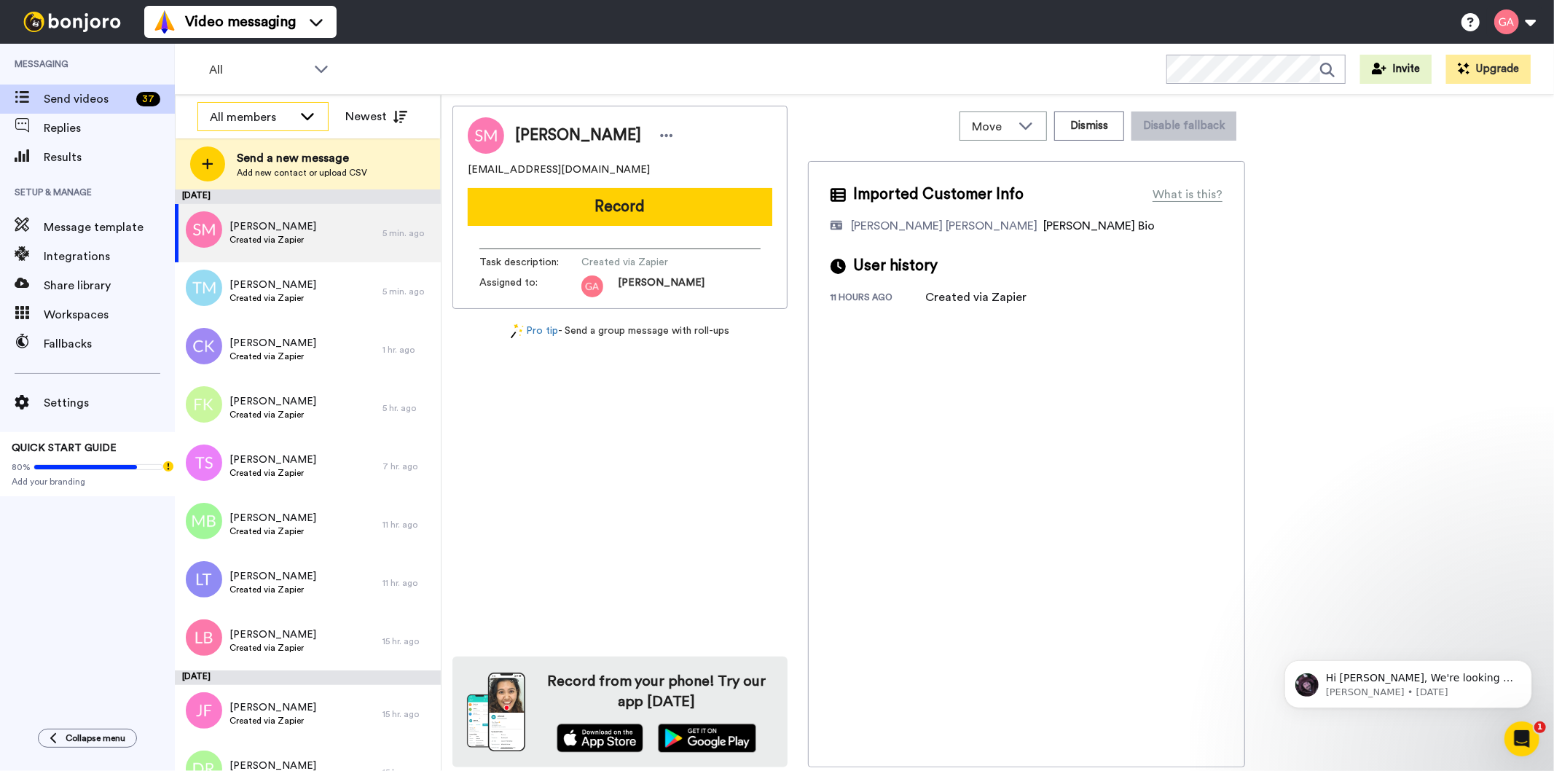
click at [291, 107] on div "All members" at bounding box center [263, 117] width 130 height 29
click at [253, 214] on span "[PERSON_NAME]" at bounding box center [249, 218] width 104 height 15
